Goal: Obtain resource: Obtain resource

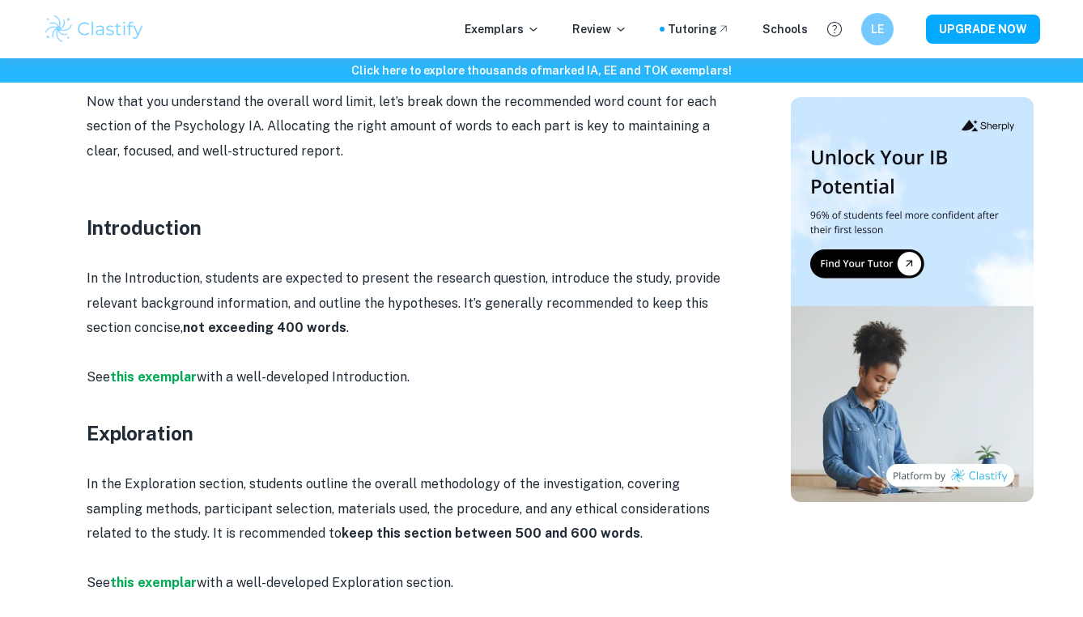
scroll to position [870, 0]
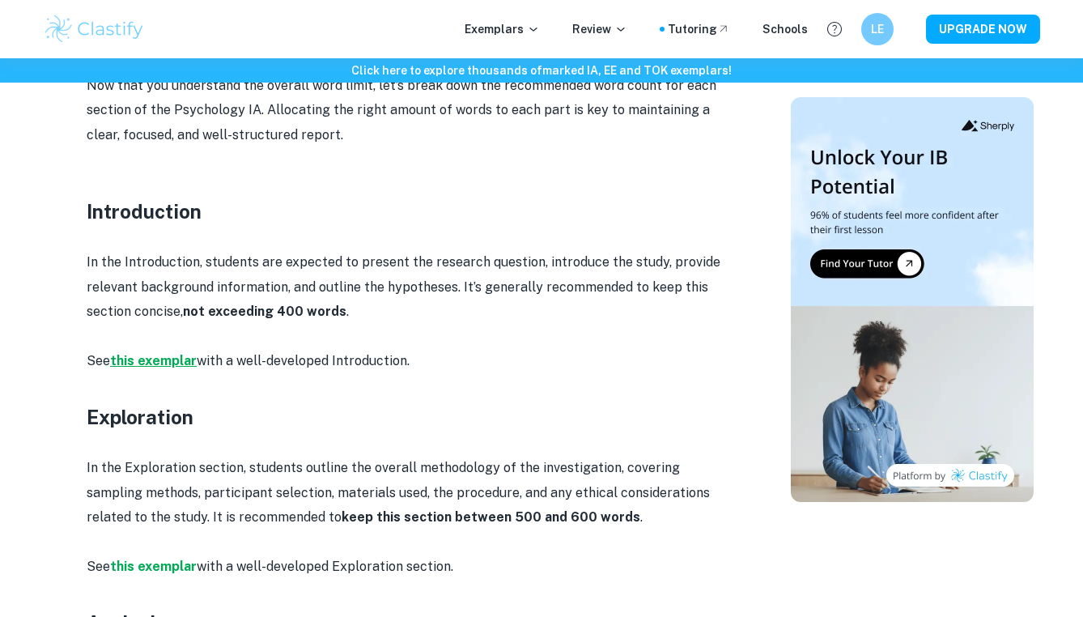
click at [160, 358] on strong "this exemplar" at bounding box center [153, 360] width 87 height 15
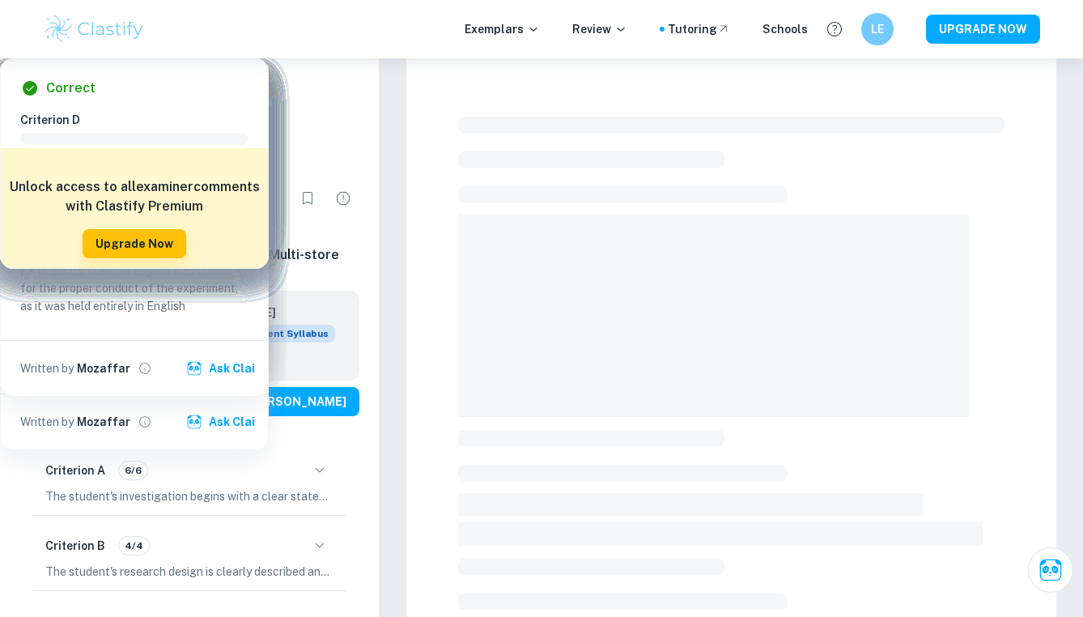
checkbox input "true"
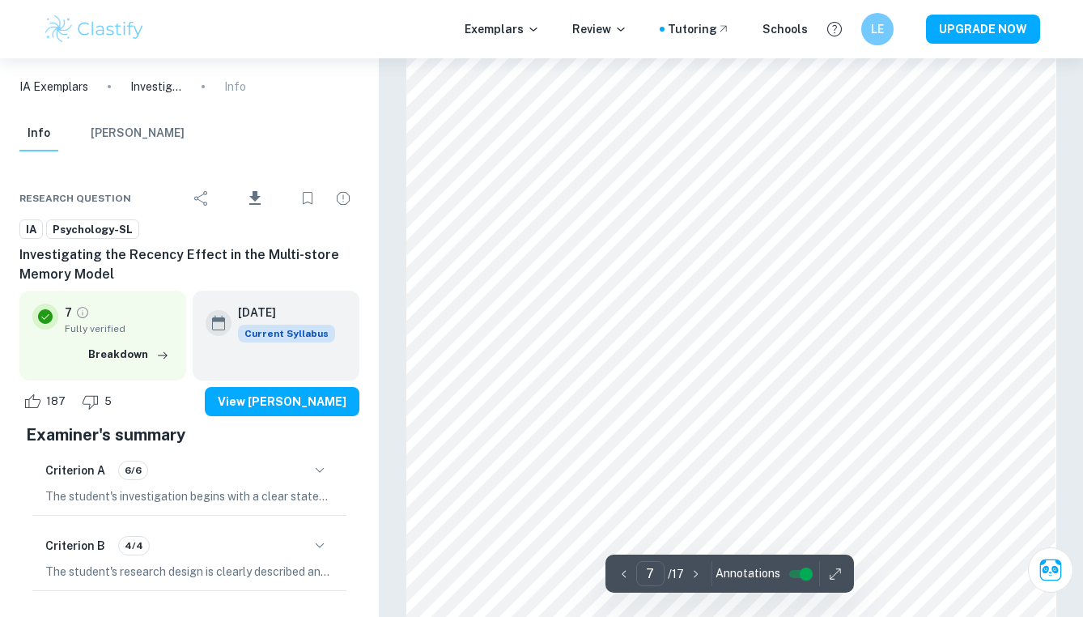
scroll to position [5751, 0]
type input "5"
